Goal: Use online tool/utility

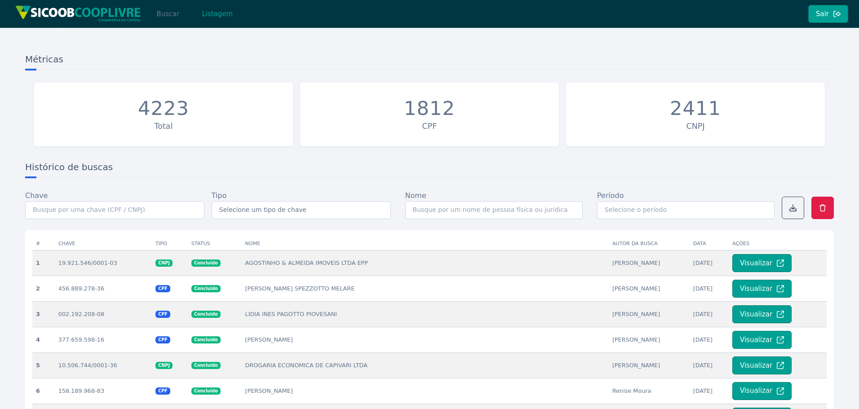
click at [169, 16] on button "Buscar" at bounding box center [168, 14] width 38 height 18
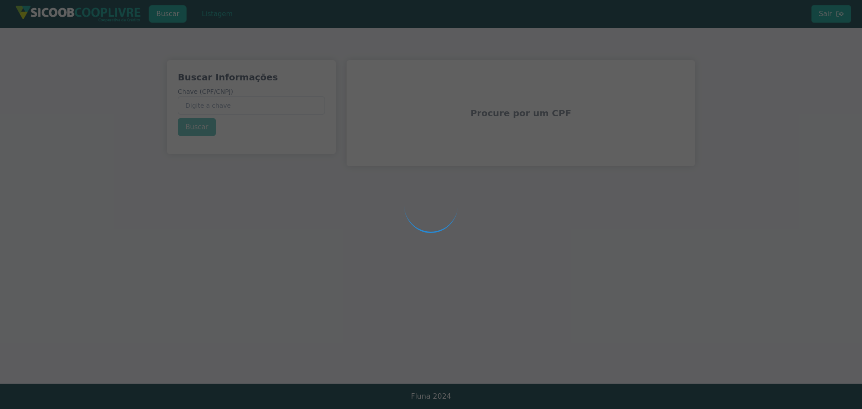
click at [244, 107] on div at bounding box center [431, 204] width 862 height 409
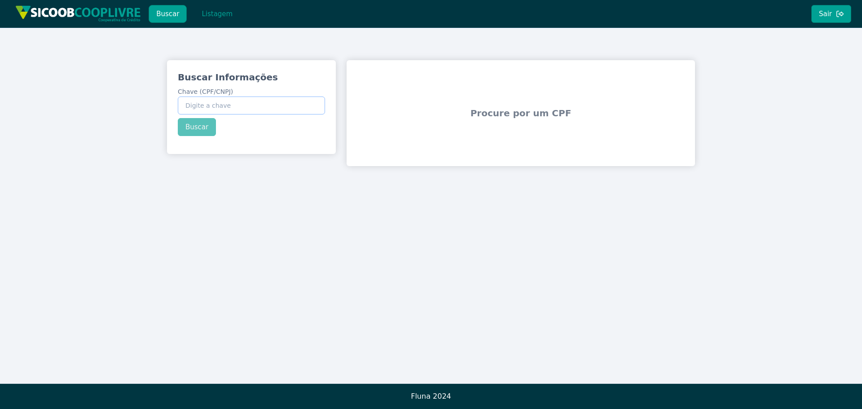
click at [244, 104] on input "Chave (CPF/CNPJ)" at bounding box center [251, 106] width 147 height 18
paste input "306.195.078-88"
type input "306.195.078-88"
click at [193, 128] on div "Buscar Informações Chave (CPF/CNPJ) 306.195.078-88 Buscar" at bounding box center [251, 103] width 169 height 87
click at [194, 128] on button "Buscar" at bounding box center [197, 127] width 38 height 18
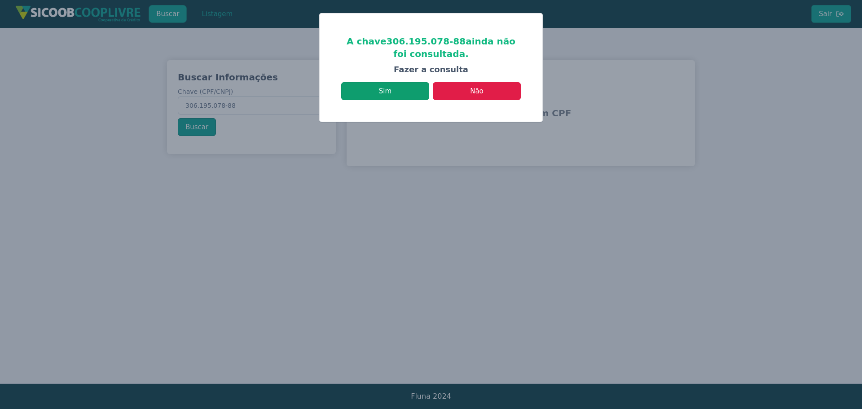
click at [402, 90] on button "Sim" at bounding box center [385, 91] width 88 height 18
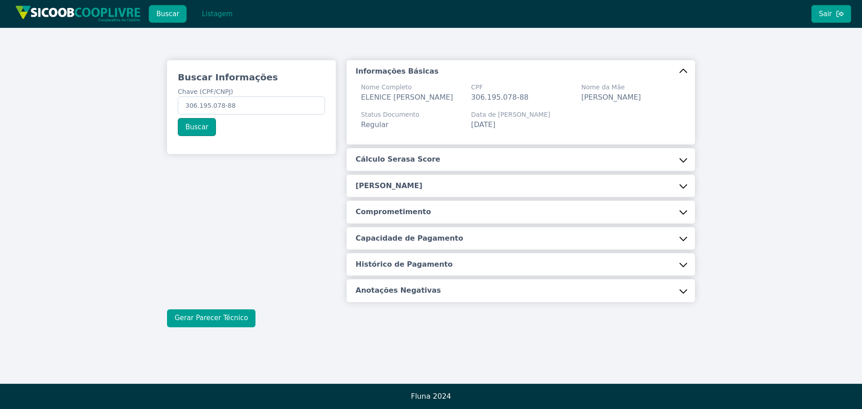
click at [224, 327] on button "Gerar Parecer Técnico" at bounding box center [211, 318] width 88 height 18
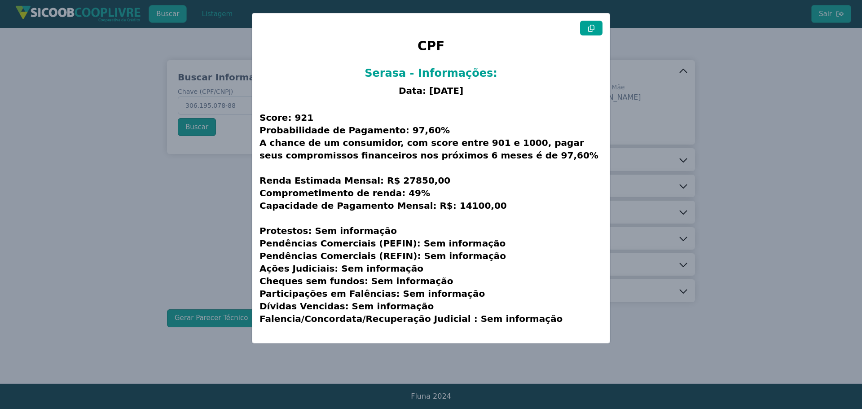
click at [596, 28] on button at bounding box center [591, 28] width 22 height 15
click at [641, 50] on modal-container "CPF Serasa - Informações: Data: [DATE] Score: 921 Probabilidade de Pagamento: 9…" at bounding box center [431, 204] width 862 height 409
